Goal: Task Accomplishment & Management: Complete application form

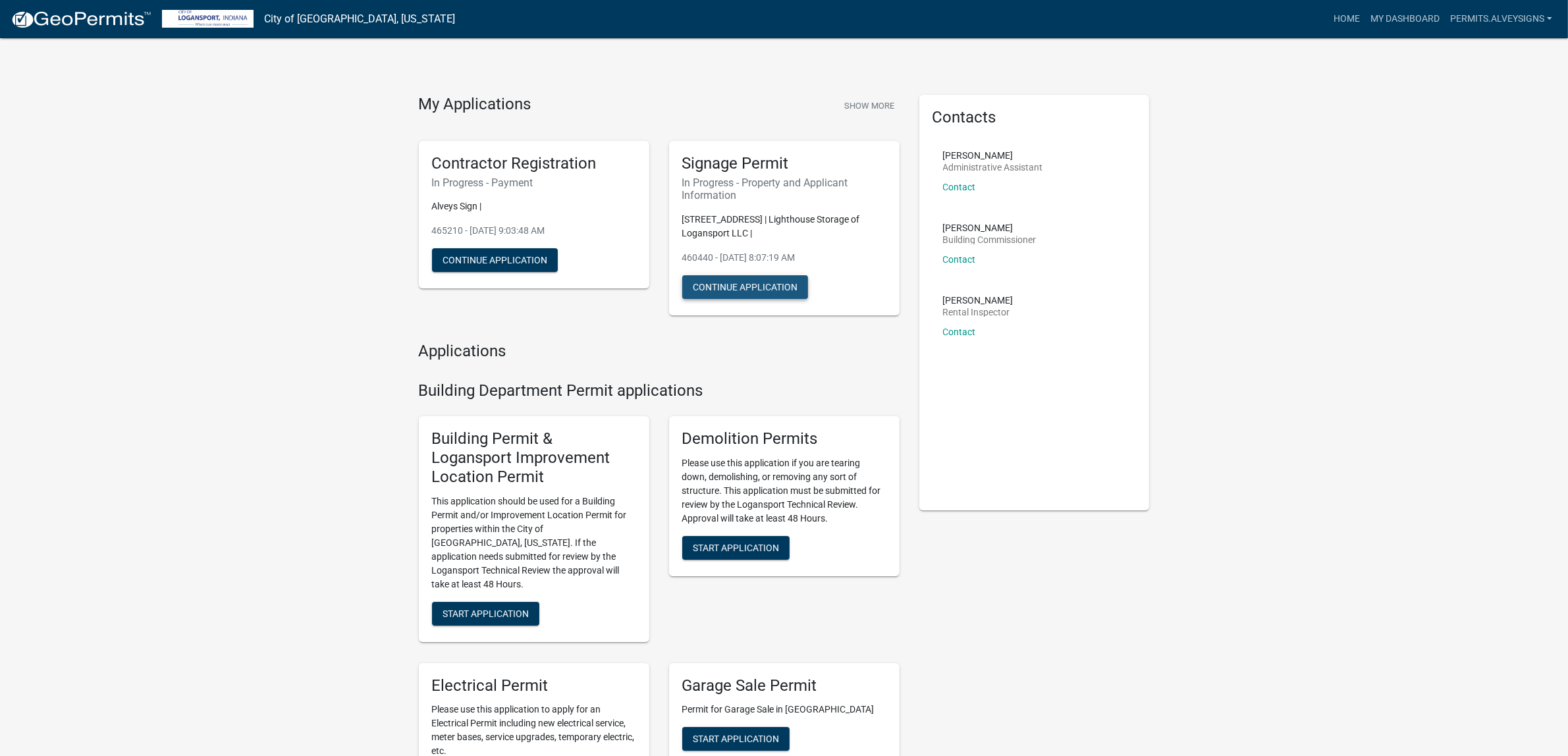
click at [782, 299] on button "Continue Application" at bounding box center [744, 287] width 126 height 23
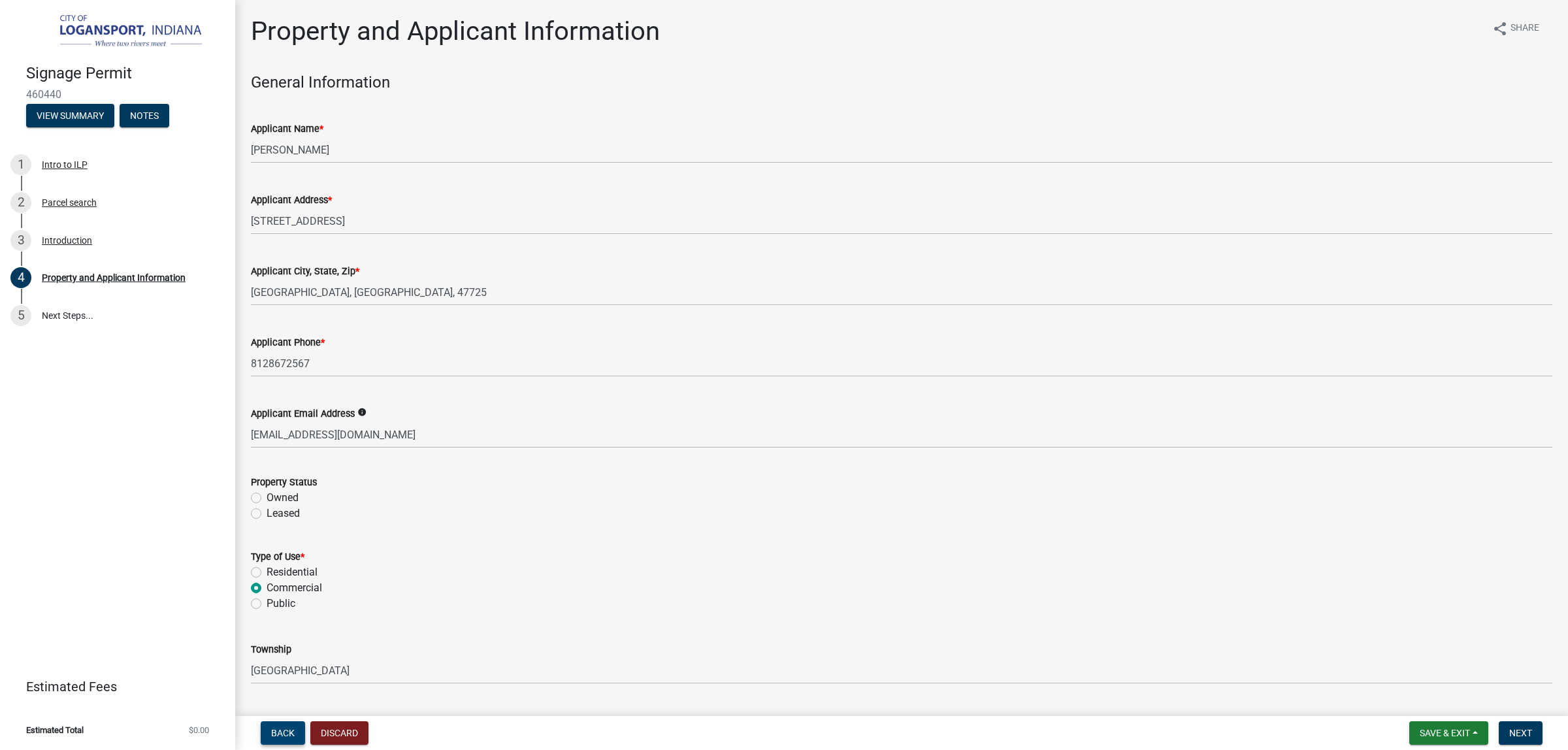
click at [295, 730] on span "Back" at bounding box center [283, 733] width 23 height 11
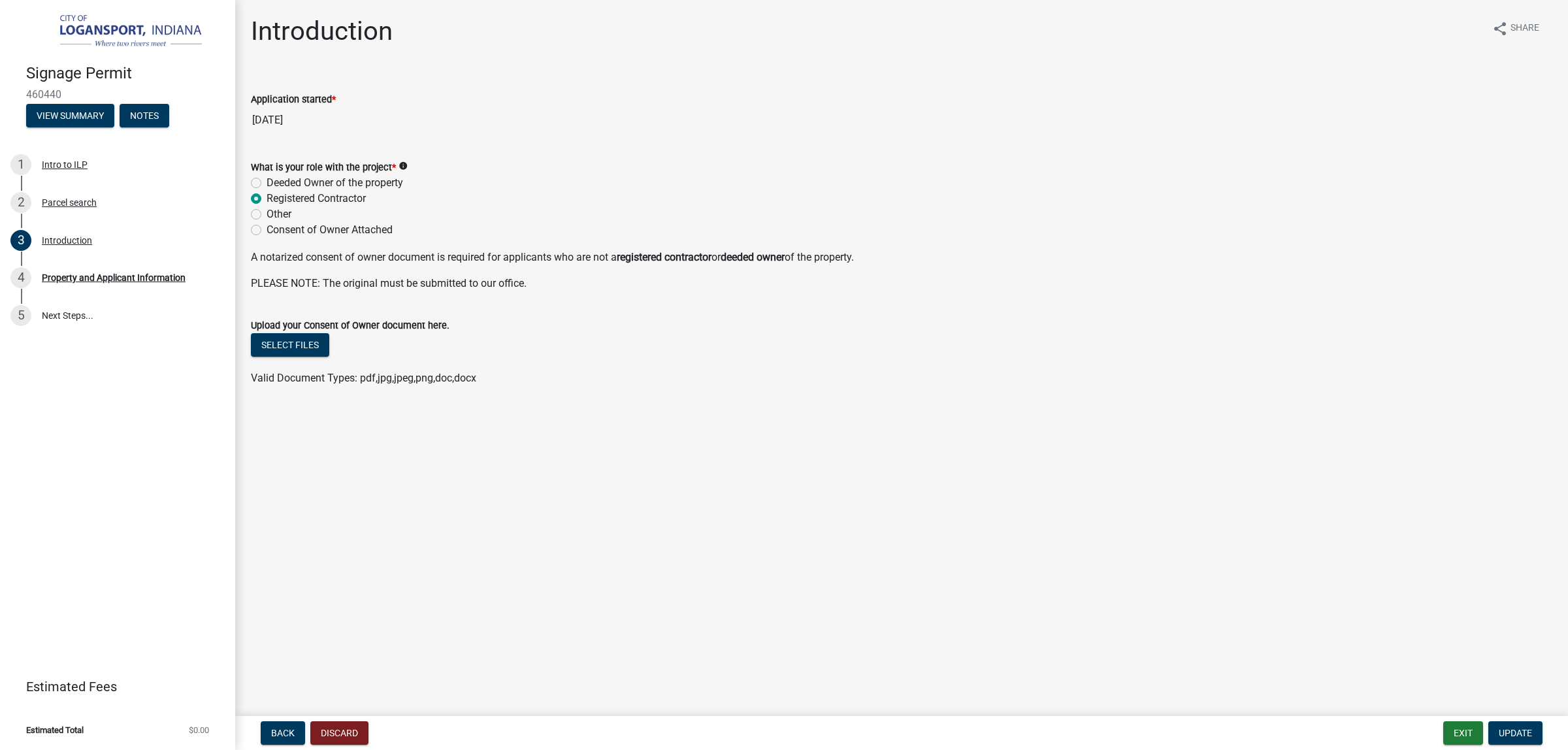
click at [266, 206] on label "Registered Contractor" at bounding box center [316, 198] width 100 height 16
click at [266, 199] on input "Registered Contractor" at bounding box center [271, 195] width 8 height 8
drag, startPoint x: 304, startPoint y: 432, endPoint x: 321, endPoint y: 602, distance: 170.8
click at [311, 608] on main "Introduction share Share Application started * [DATE] What is your role with th…" at bounding box center [901, 355] width 1333 height 710
click at [1517, 732] on span "Update" at bounding box center [1515, 733] width 33 height 11
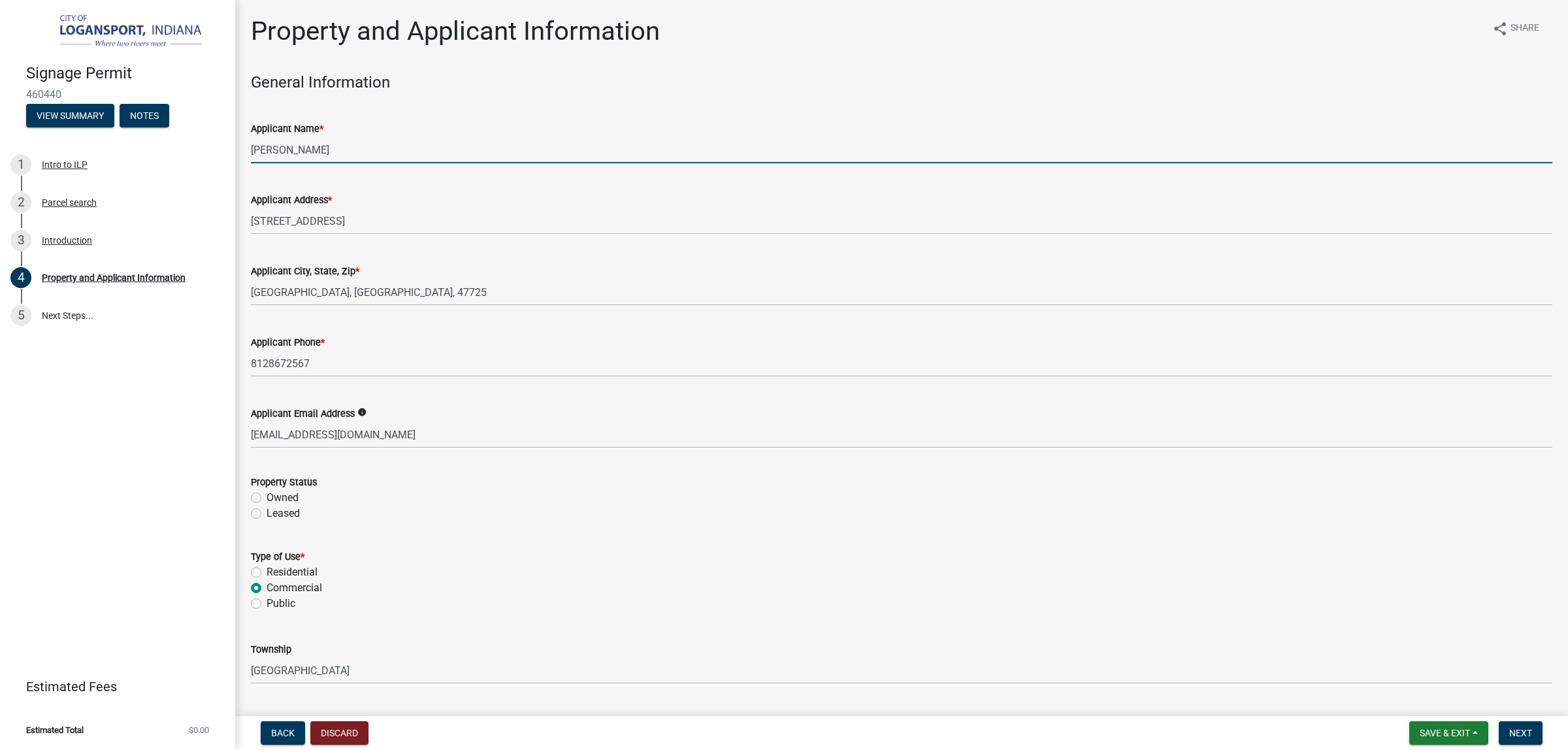
drag, startPoint x: 384, startPoint y: 177, endPoint x: 602, endPoint y: 205, distance: 219.8
click at [602, 163] on input "[PERSON_NAME]" at bounding box center [901, 150] width 1302 height 27
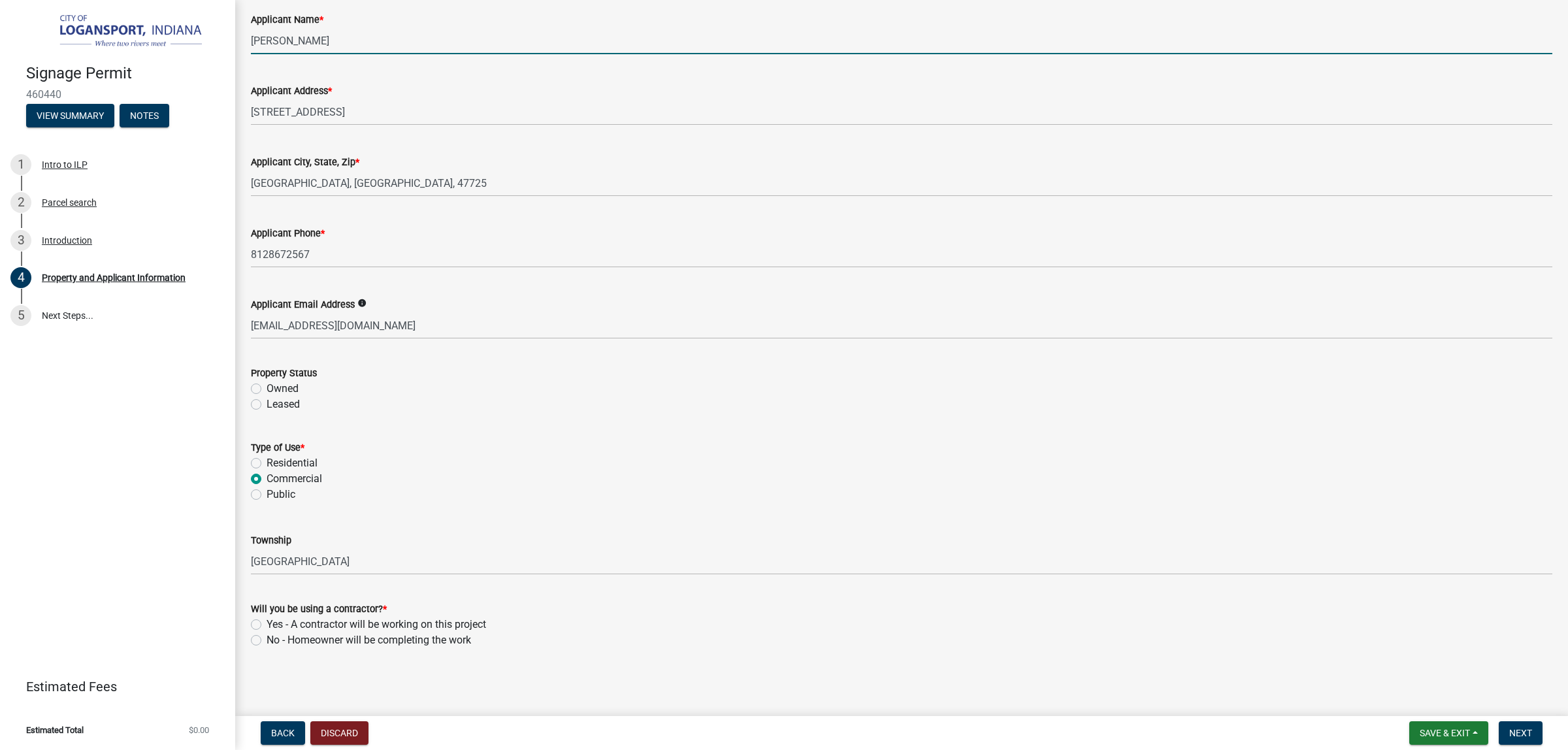
scroll to position [301, 0]
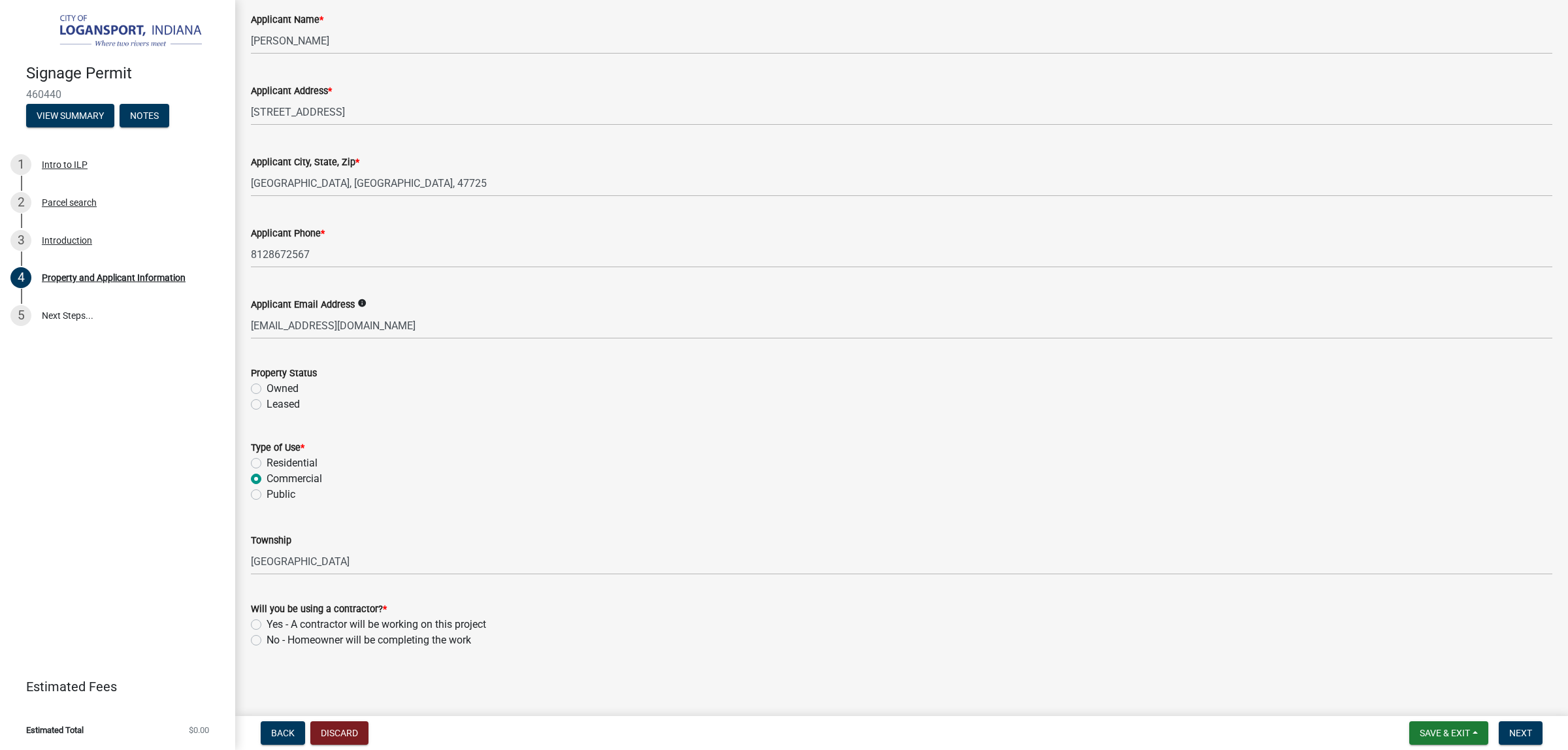
click at [270, 617] on div "Yes - A contractor will be working on this project" at bounding box center [901, 624] width 1302 height 16
click at [266, 617] on label "Yes - A contractor will be working on this project" at bounding box center [376, 624] width 220 height 16
click at [266, 617] on input "Yes - A contractor will be working on this project" at bounding box center [271, 621] width 8 height 8
radio input "true"
click at [1514, 728] on span "Next" at bounding box center [1521, 733] width 23 height 11
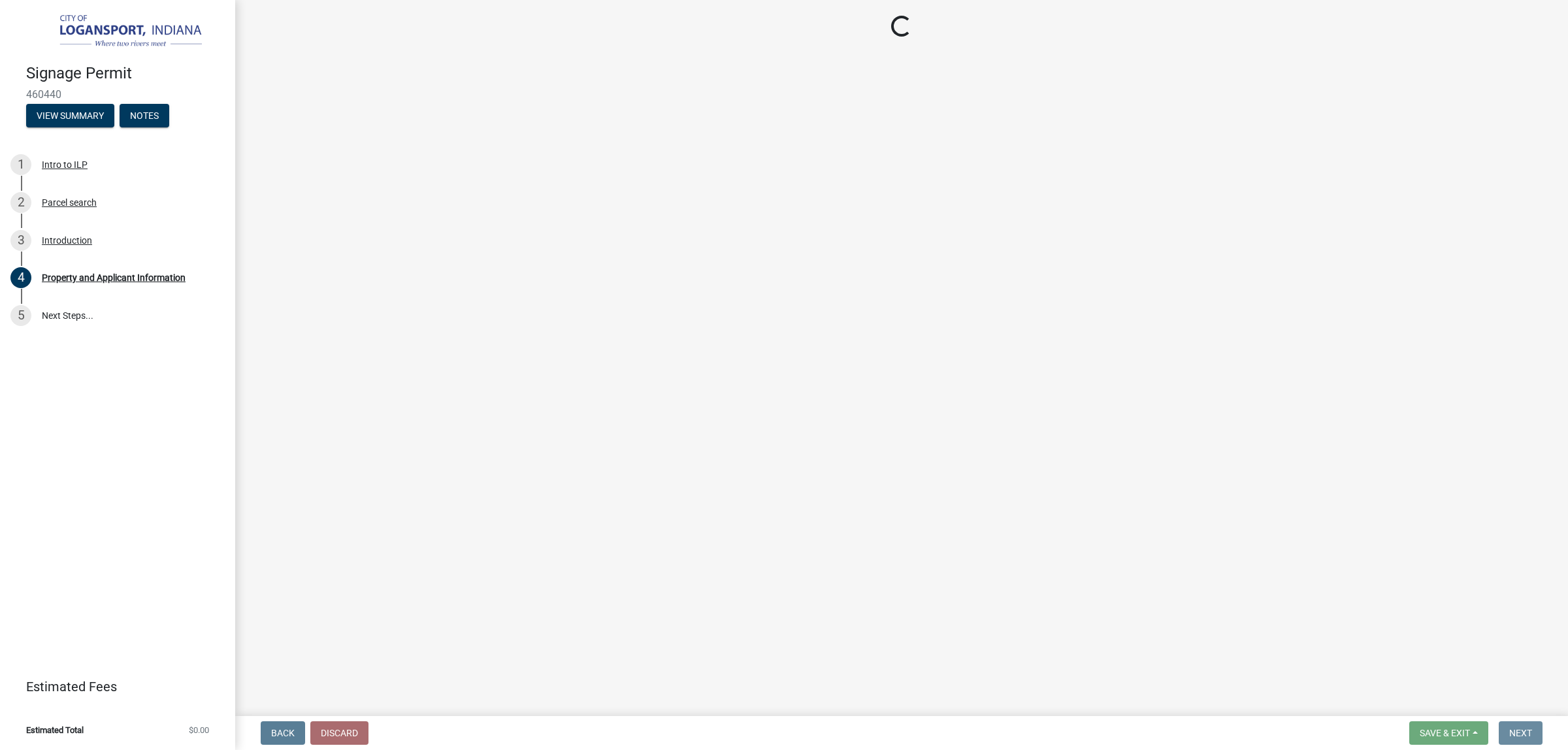
scroll to position [0, 0]
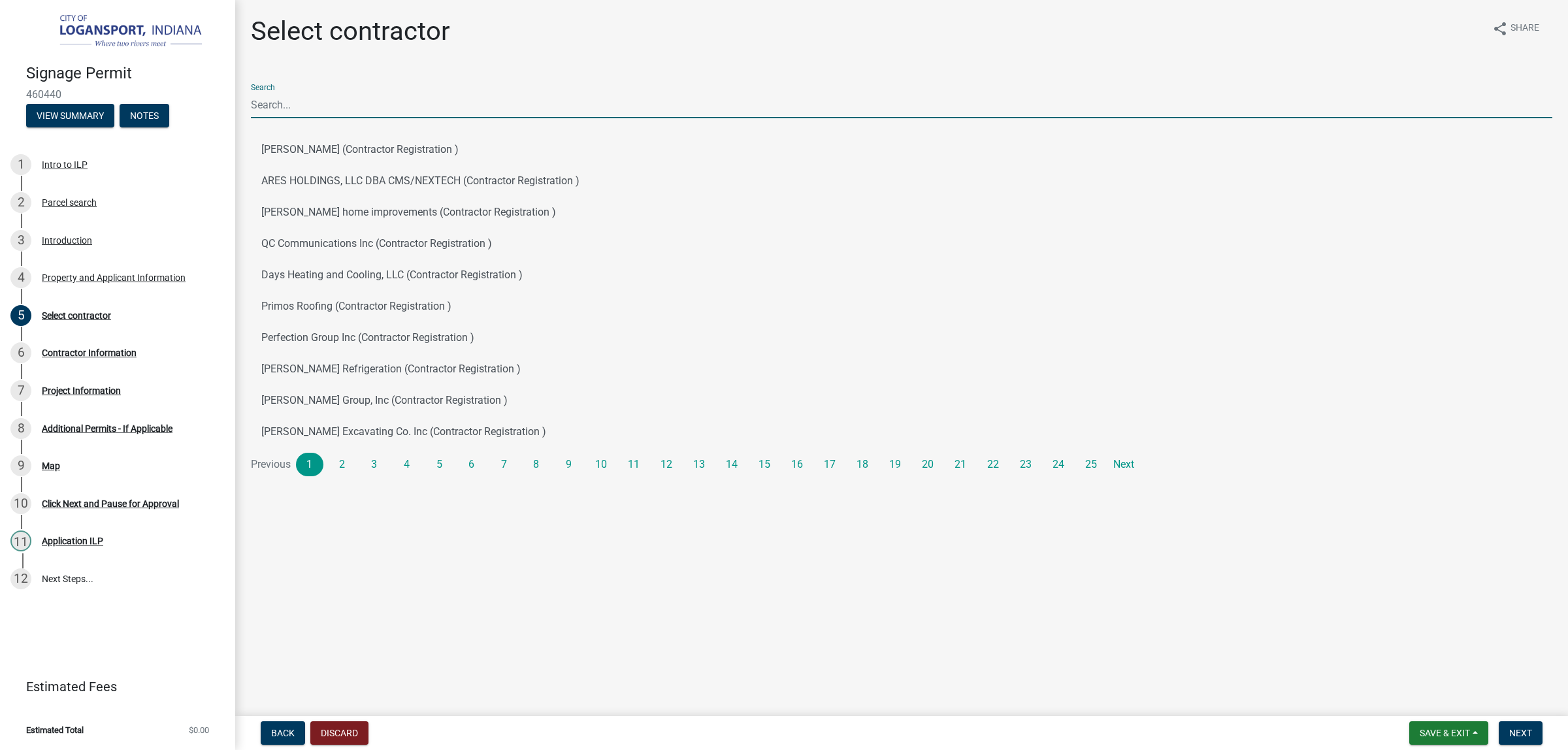
click at [321, 118] on input "Search" at bounding box center [901, 105] width 1302 height 27
type input "A"
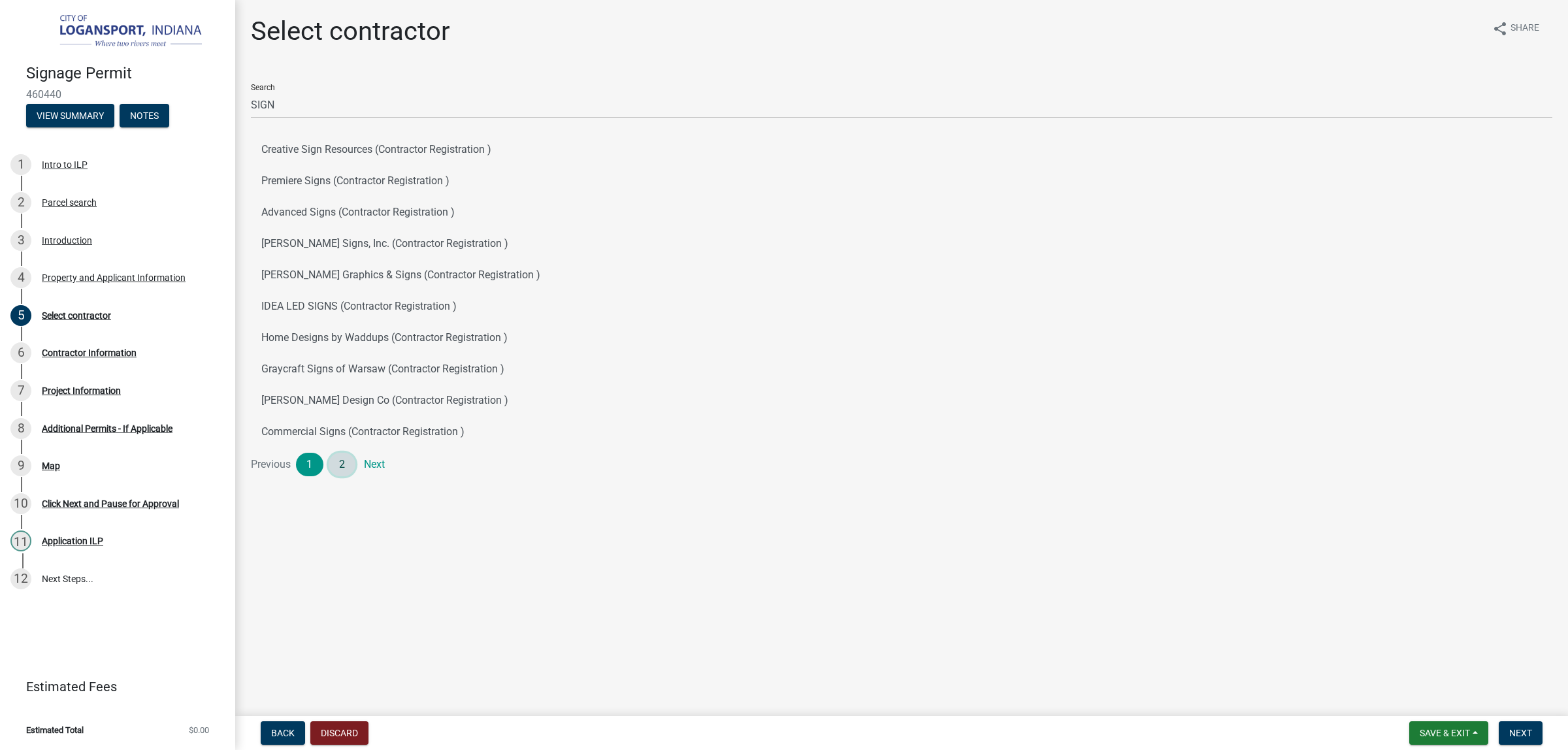
click at [356, 476] on link "2" at bounding box center [342, 464] width 28 height 23
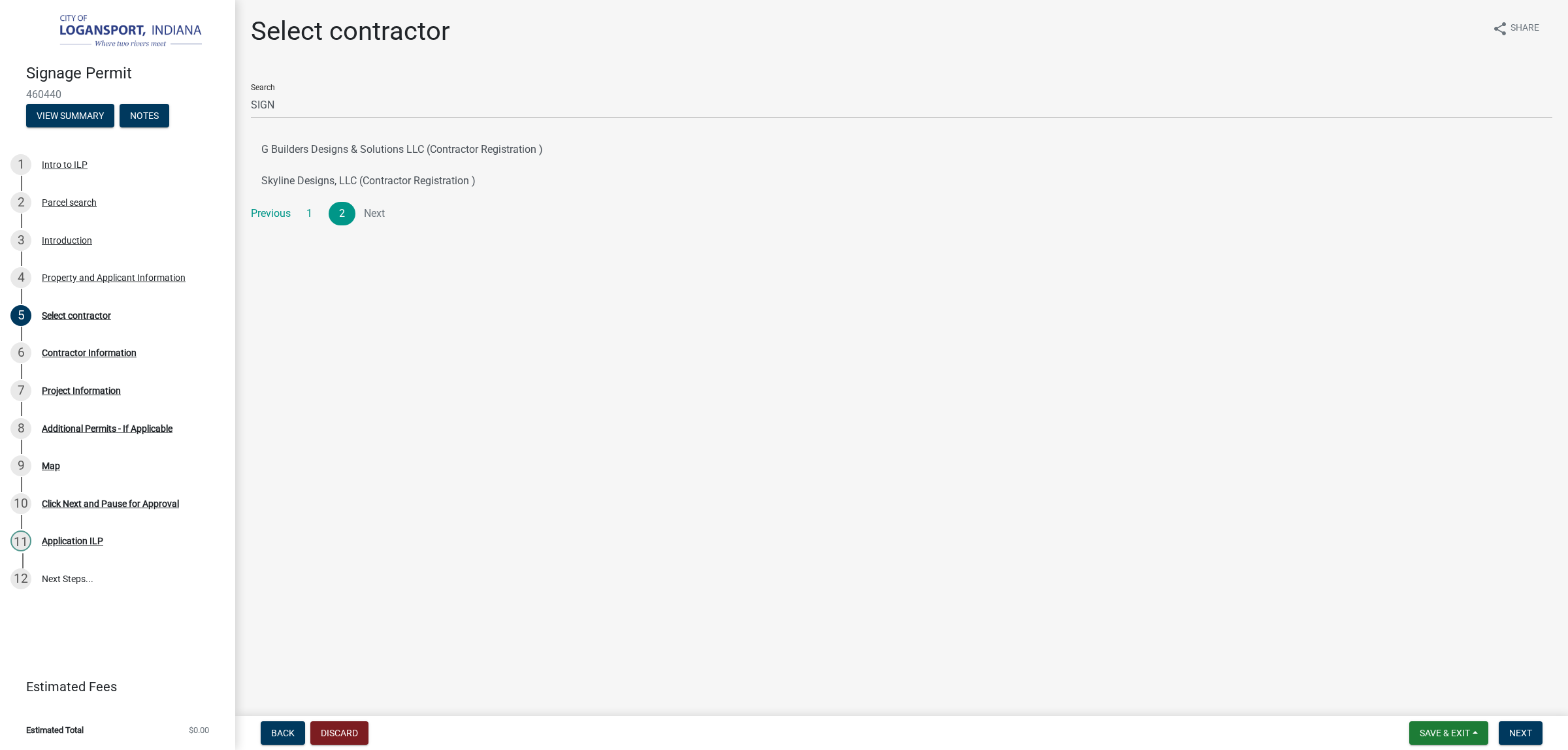
click at [327, 236] on wm-data-entity-input "Search SIGN G Builders Designs & Solutions LLC (Contractor Registration ) Skyli…" at bounding box center [901, 155] width 1302 height 162
click at [323, 225] on link "1" at bounding box center [309, 213] width 28 height 23
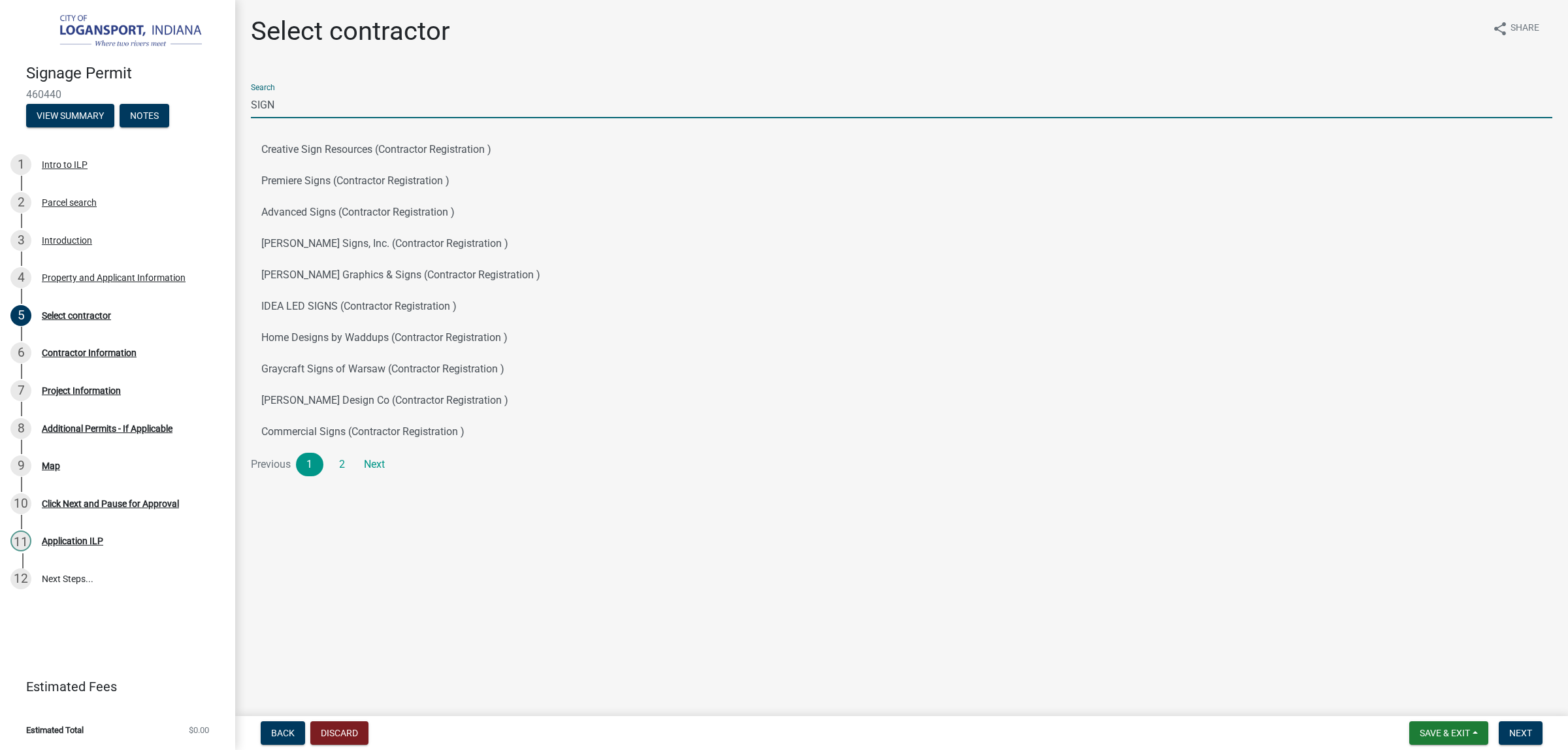
drag, startPoint x: 302, startPoint y: 123, endPoint x: 234, endPoint y: 111, distance: 69.1
click at [234, 111] on div "Signage Permit 460440 View Summary Notes 1 Intro to ILP 2 Parcel search 3 Intro…" at bounding box center [784, 375] width 1568 height 750
type input "AL"
click at [509, 663] on main "Select contractor share Share Search AL Allstar Home Services LLC (Contractor R…" at bounding box center [901, 355] width 1333 height 710
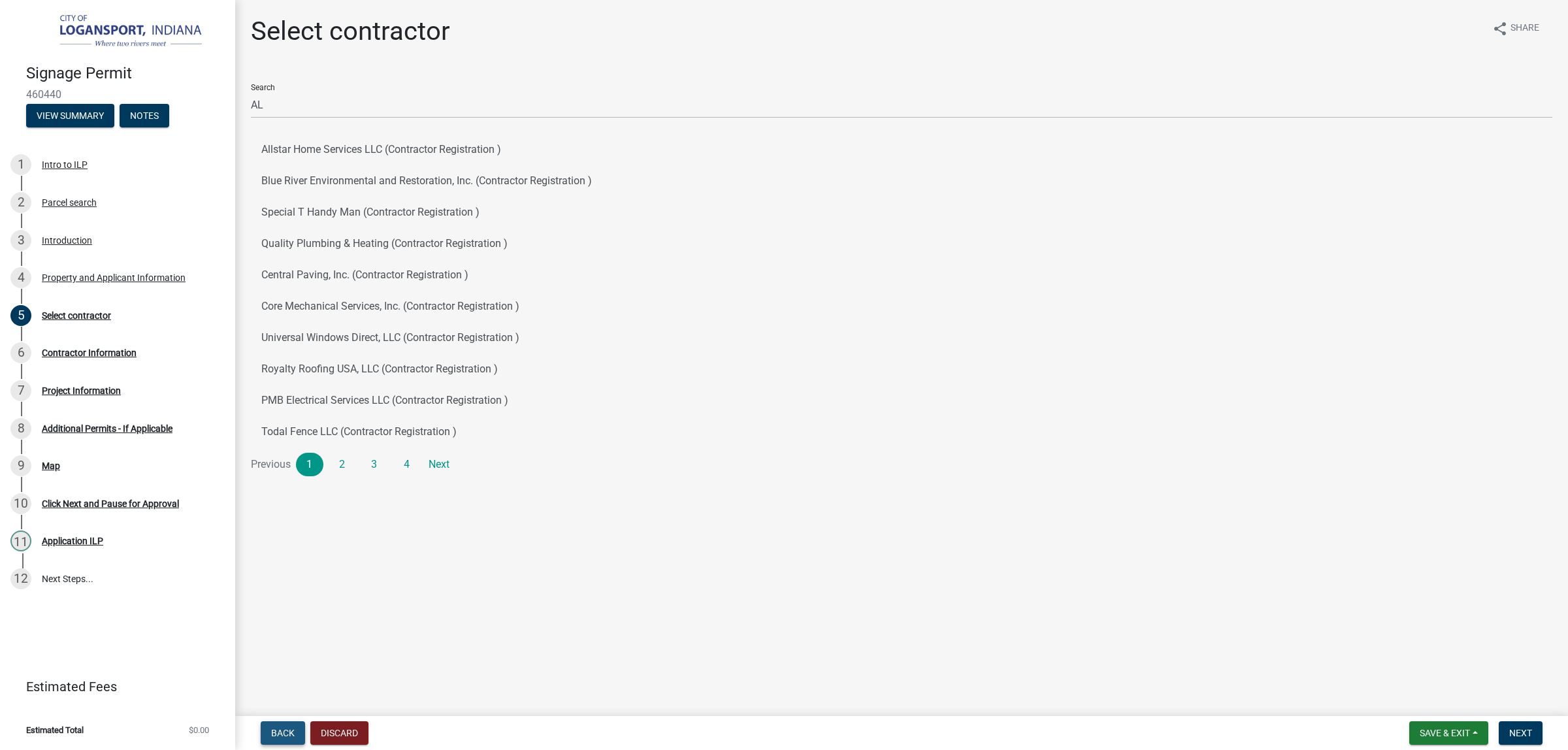
click at [284, 732] on span "Back" at bounding box center [283, 733] width 23 height 11
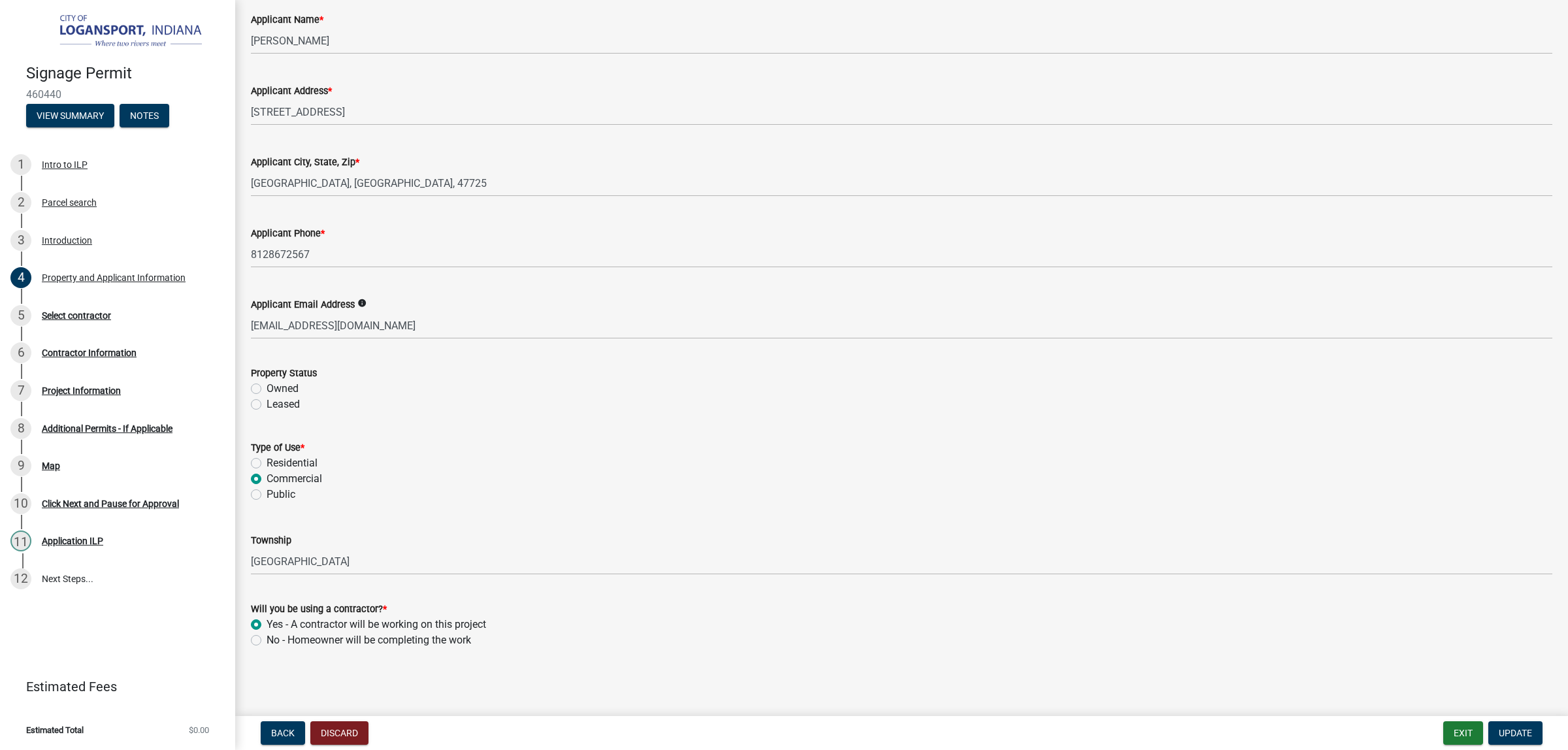
scroll to position [301, 0]
click at [1499, 729] on span "Update" at bounding box center [1515, 733] width 33 height 11
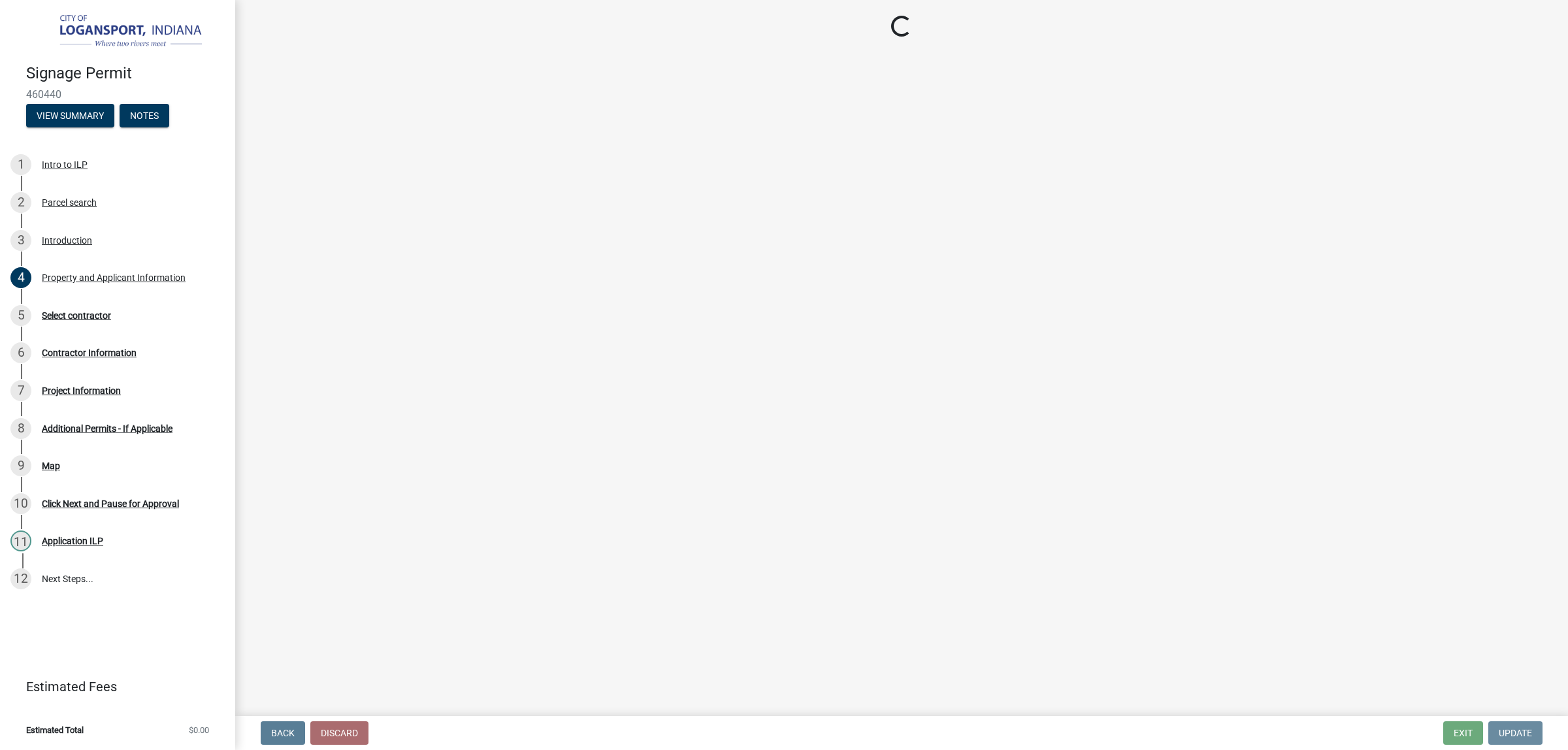
scroll to position [0, 0]
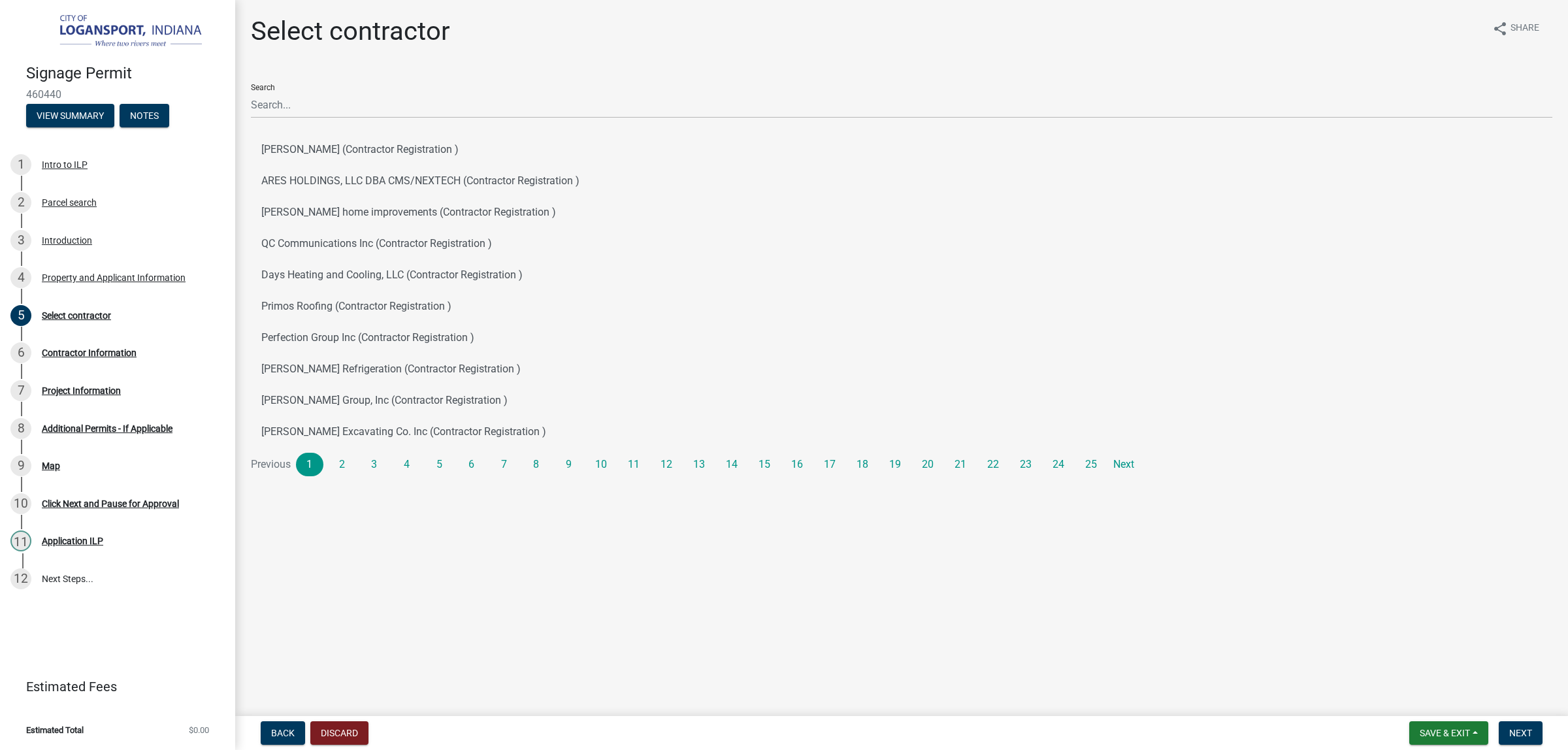
click at [632, 696] on main "Select contractor share Share Search [PERSON_NAME] (Contractor Registration ) A…" at bounding box center [901, 355] width 1333 height 710
